Goal: Task Accomplishment & Management: Manage account settings

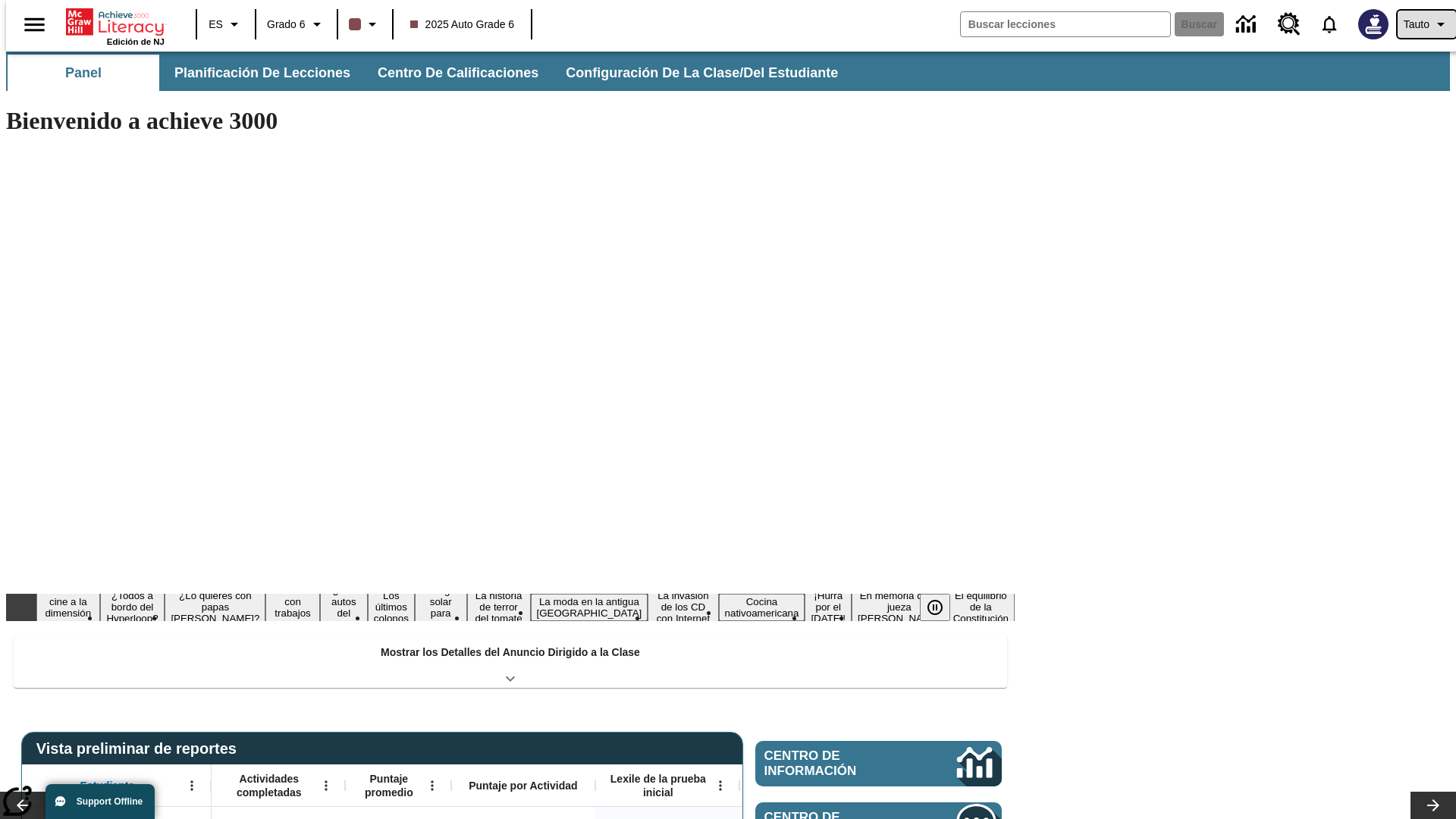
click at [1419, 25] on span "Tauto" at bounding box center [1417, 25] width 26 height 16
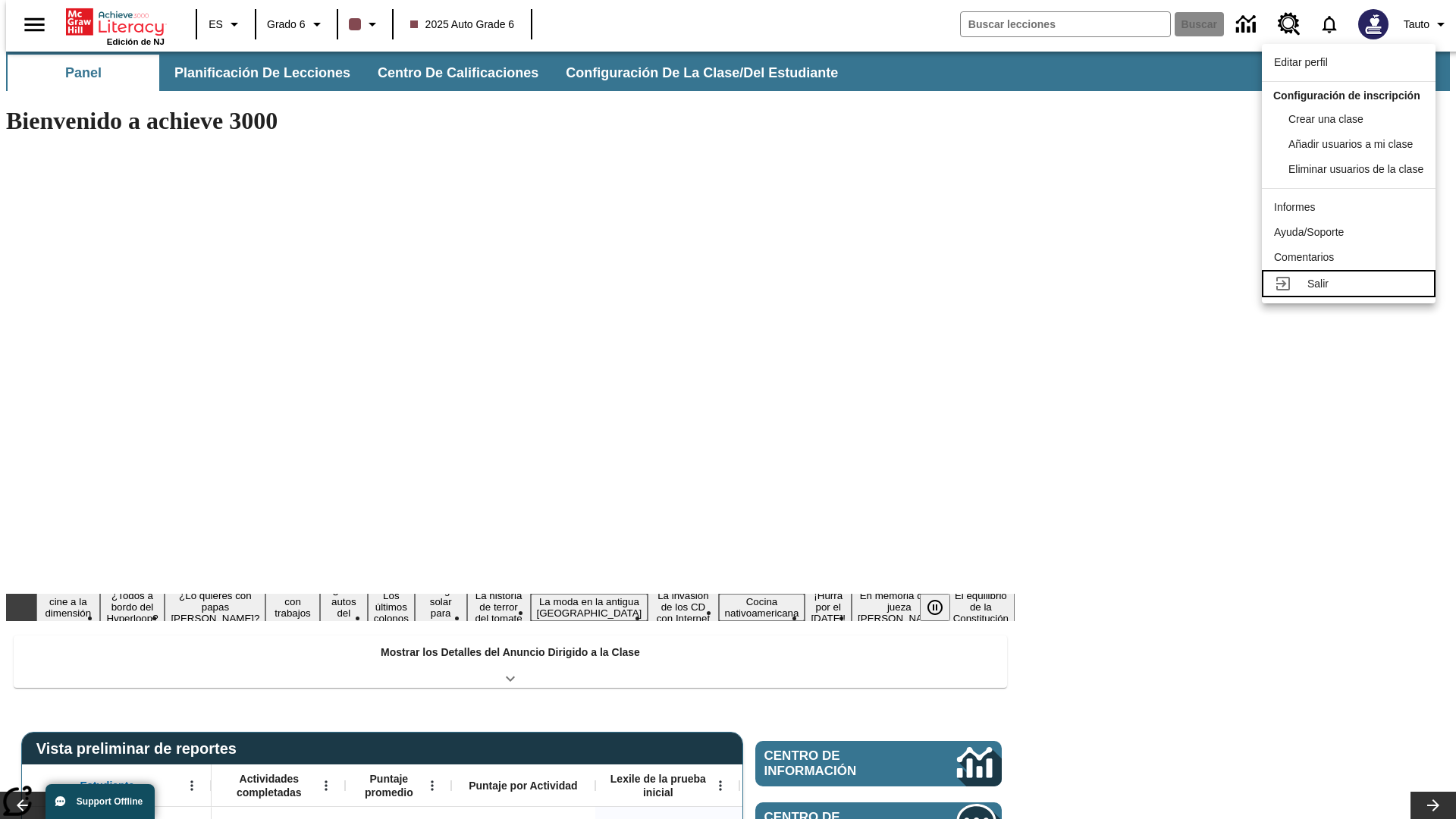
click at [1353, 292] on div "Salir" at bounding box center [1365, 284] width 116 height 16
